Goal: Navigation & Orientation: Find specific page/section

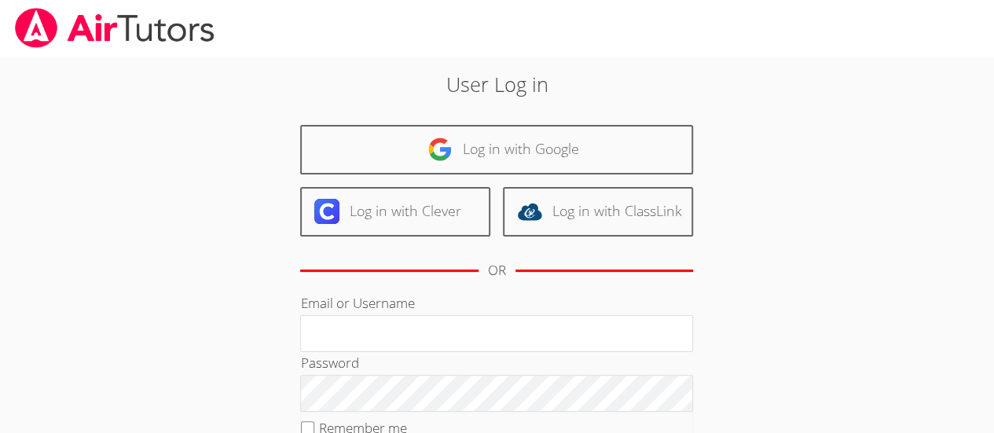
type input "[PERSON_NAME][EMAIL_ADDRESS][DOMAIN_NAME]"
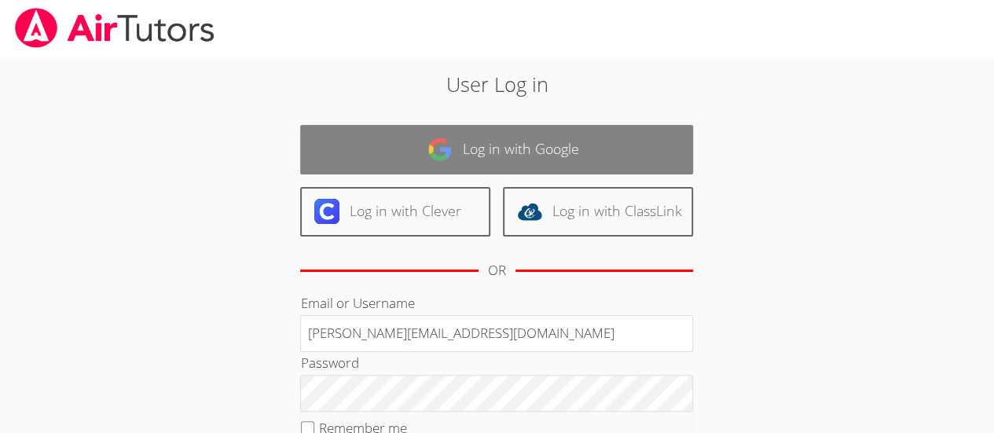
click at [555, 151] on link "Log in with Google" at bounding box center [496, 149] width 393 height 49
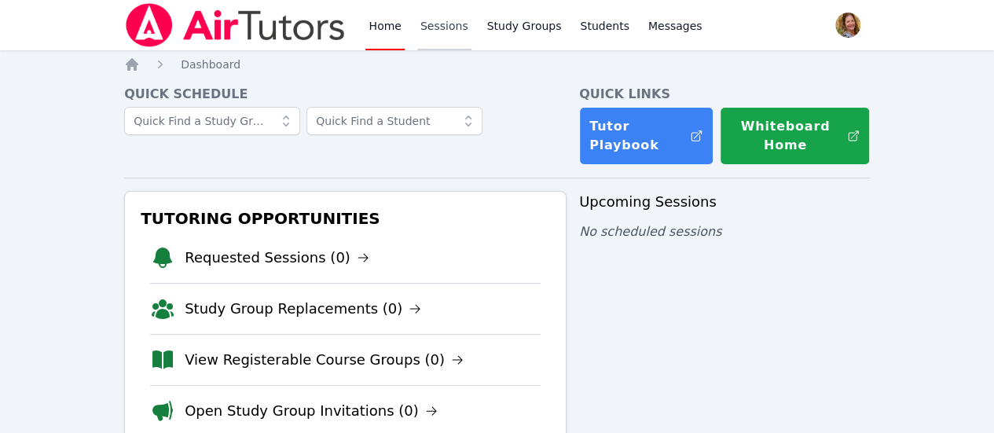
click at [434, 33] on link "Sessions" at bounding box center [444, 25] width 54 height 50
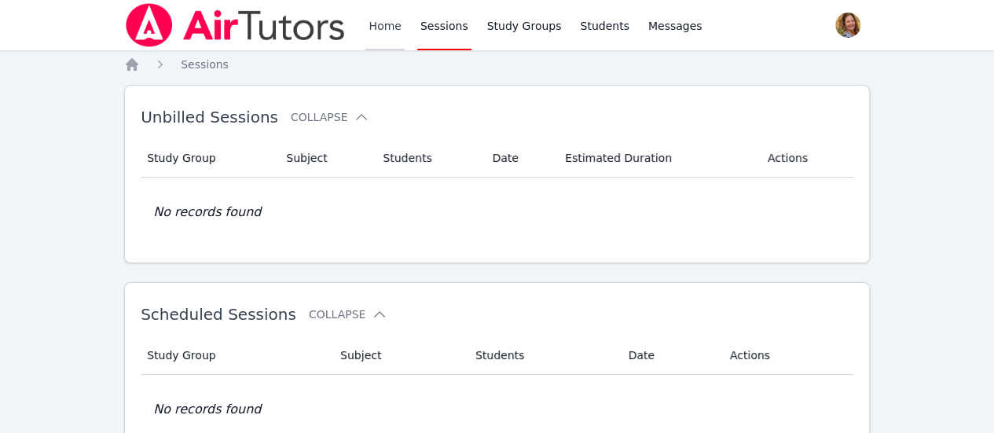
click at [375, 28] on link "Home" at bounding box center [384, 25] width 38 height 50
